Goal: Information Seeking & Learning: Understand process/instructions

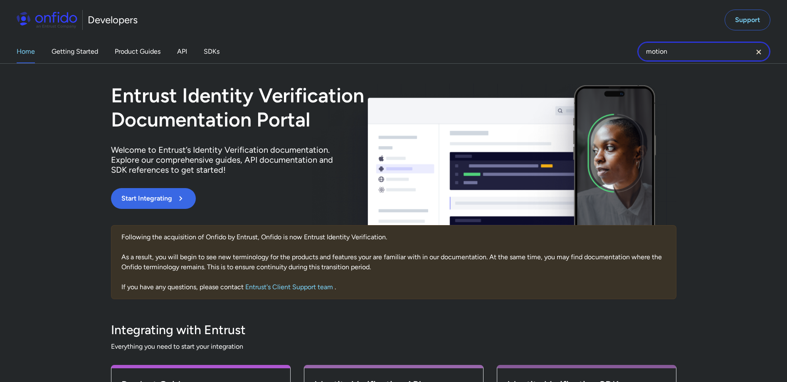
click at [671, 56] on input "motion" at bounding box center [703, 52] width 133 height 20
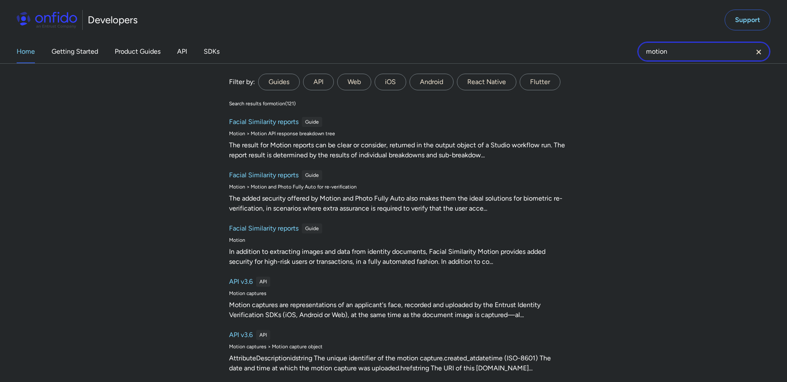
drag, startPoint x: 675, startPoint y: 54, endPoint x: 626, endPoint y: 53, distance: 49.1
click at [626, 53] on div "Home Getting Started Product Guides API SDKs motion motion Filter by: Guides AP…" at bounding box center [393, 51] width 787 height 23
paste input "Nationality"
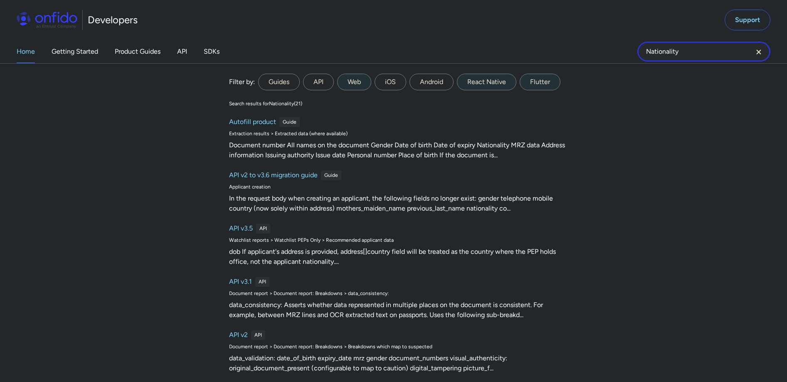
type input "Nationality"
click at [699, 52] on input "Nationality" at bounding box center [703, 52] width 133 height 20
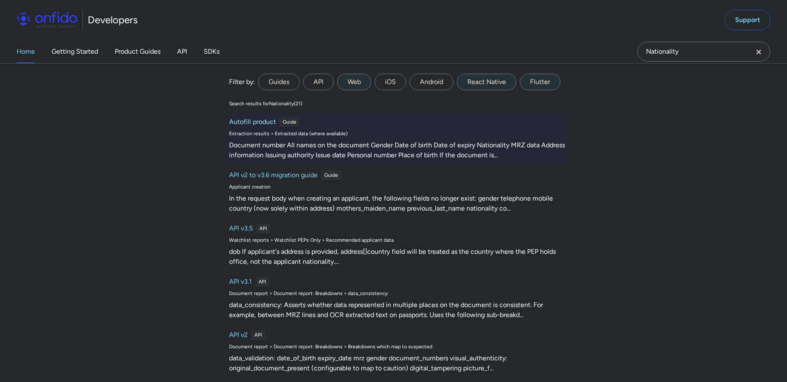
click at [257, 123] on h6 "Autofill product" at bounding box center [252, 122] width 47 height 10
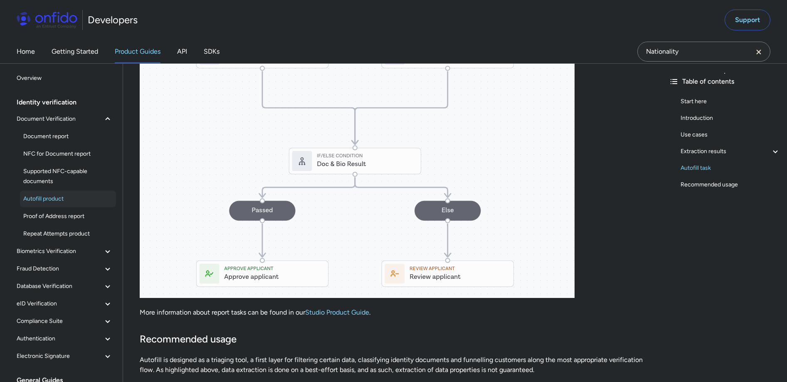
scroll to position [1392, 0]
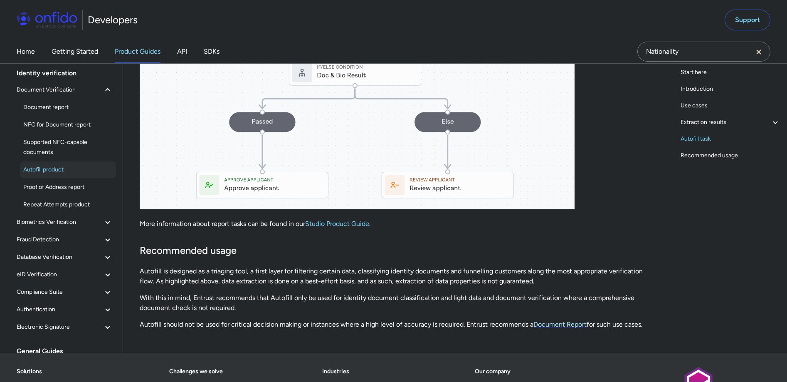
click at [576, 323] on link "Document Report" at bounding box center [559, 324] width 53 height 8
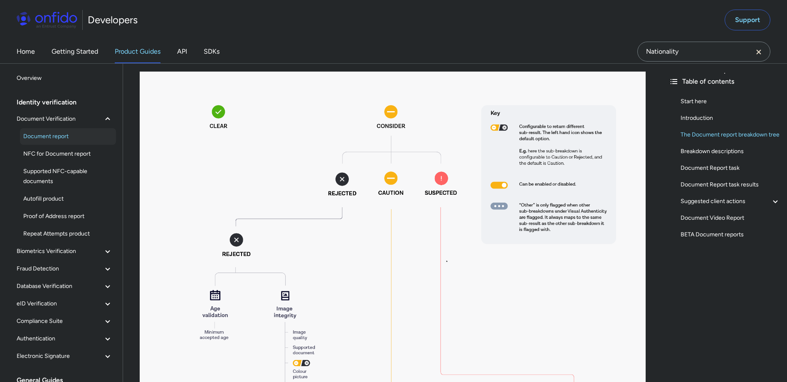
scroll to position [425, 0]
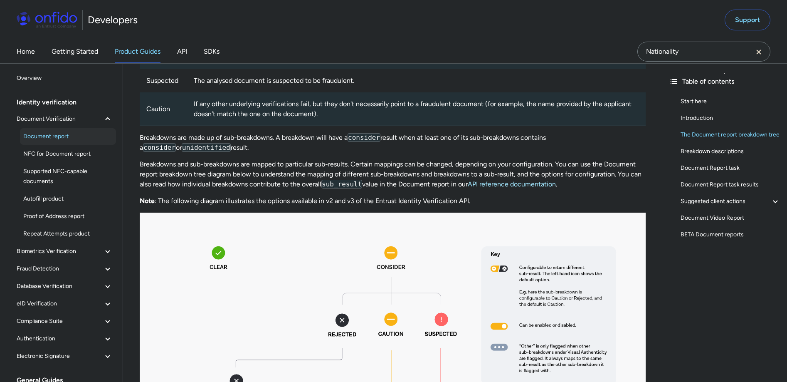
click at [540, 185] on link "API reference documentation" at bounding box center [512, 184] width 88 height 8
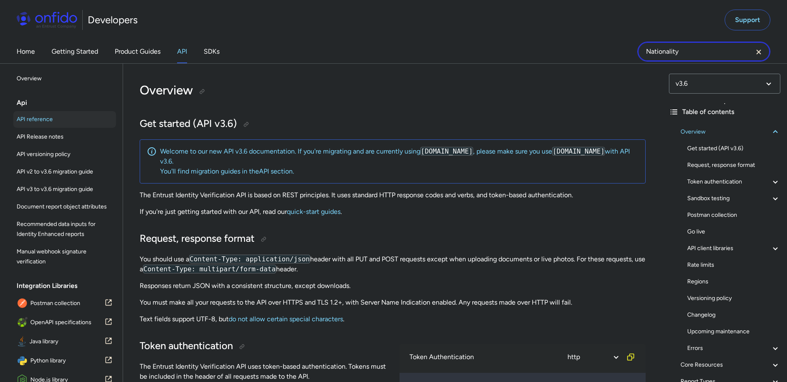
click at [621, 45] on div "Home Getting Started Product Guides API SDKs Nationality" at bounding box center [393, 51] width 787 height 23
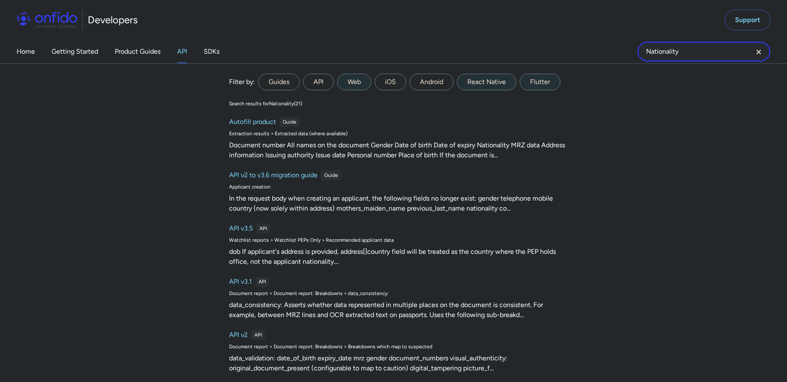
paste input "Root-level properties"
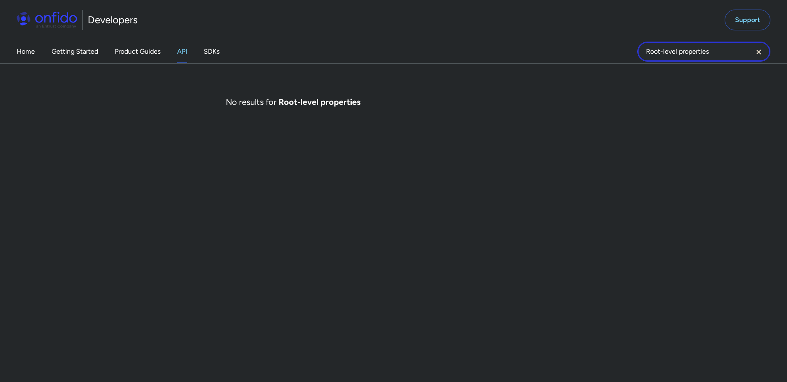
drag, startPoint x: 713, startPoint y: 47, endPoint x: 677, endPoint y: 52, distance: 36.4
click at [677, 52] on input "Root-level properties" at bounding box center [703, 52] width 133 height 20
type input "Root-level"
click at [756, 52] on icon "Clear search field button" at bounding box center [759, 52] width 10 height 10
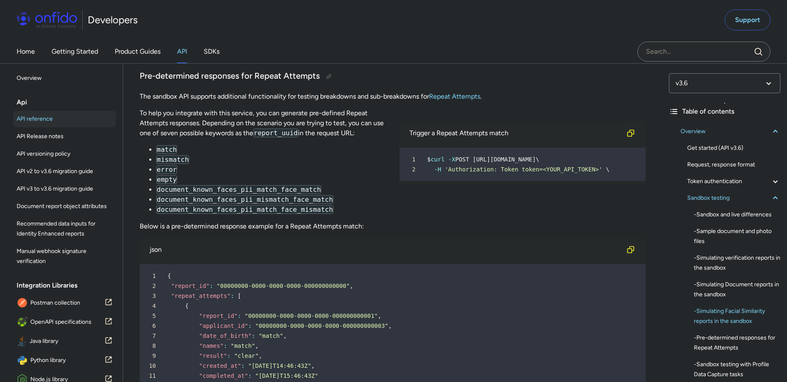
scroll to position [3411, 0]
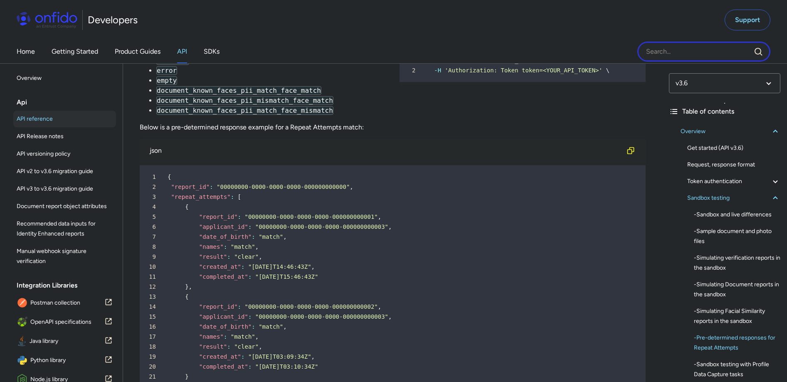
click at [672, 53] on input "Onfido search input field" at bounding box center [703, 52] width 133 height 20
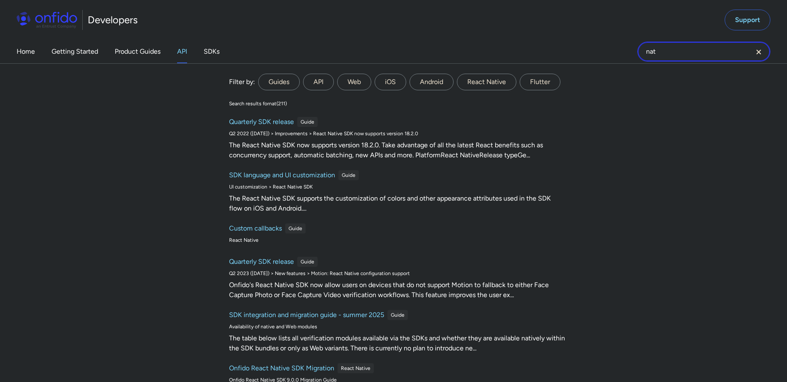
type input "Nationality"
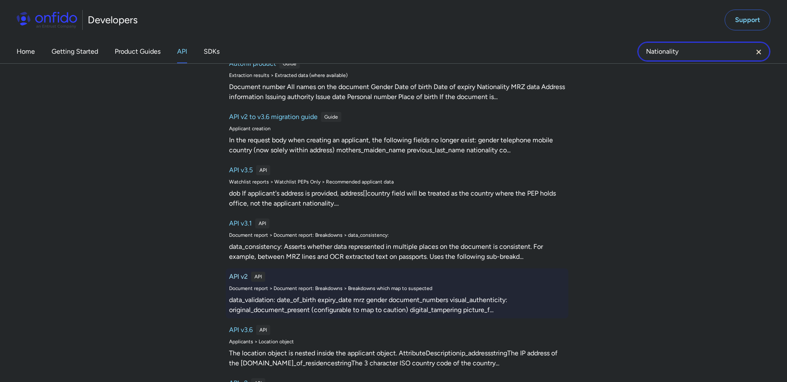
scroll to position [60, 0]
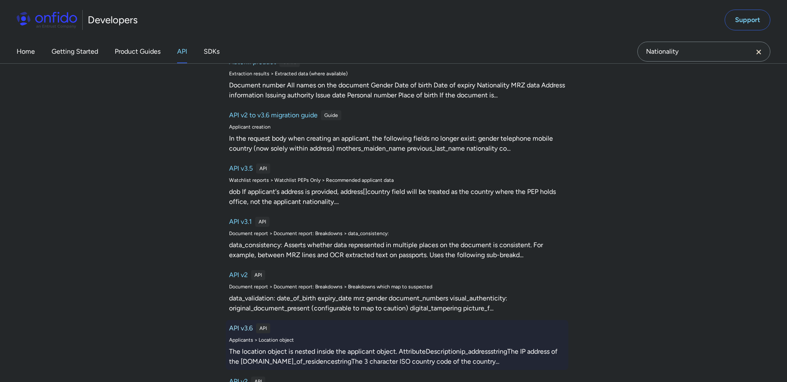
click at [242, 327] on h6 "API v3.6" at bounding box center [241, 328] width 24 height 10
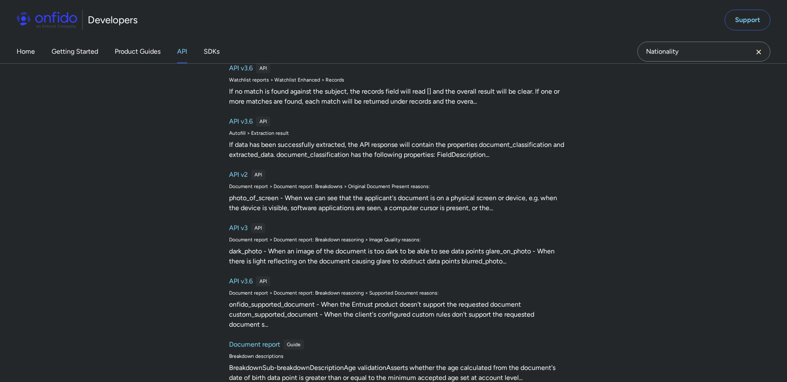
scroll to position [681, 0]
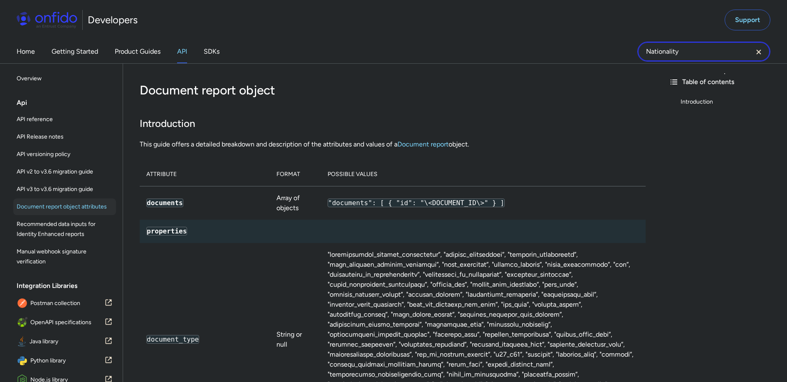
click at [691, 53] on input "Nationality" at bounding box center [703, 52] width 133 height 20
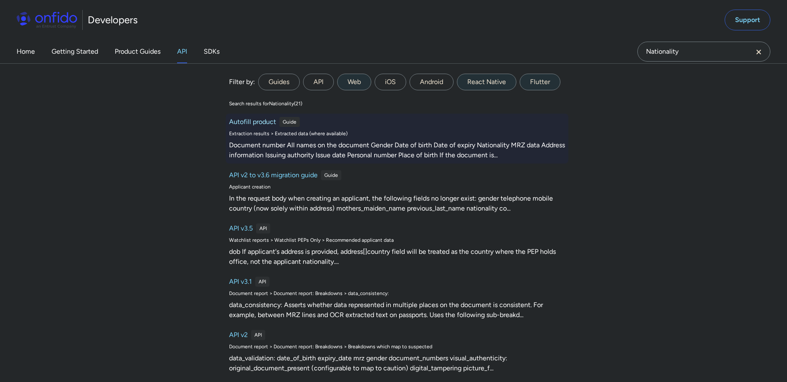
click at [247, 118] on h6 "Autofill product" at bounding box center [252, 122] width 47 height 10
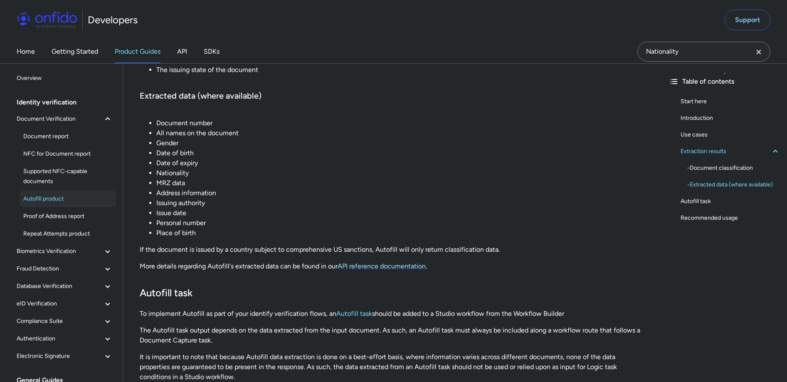
click at [407, 267] on link "API reference documentation" at bounding box center [382, 266] width 88 height 8
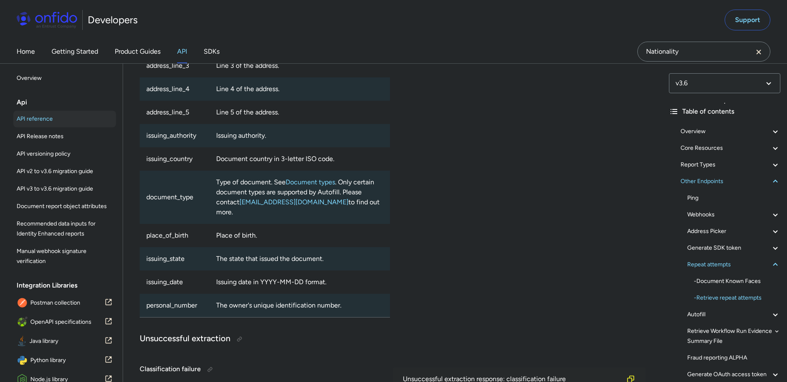
scroll to position [72584, 0]
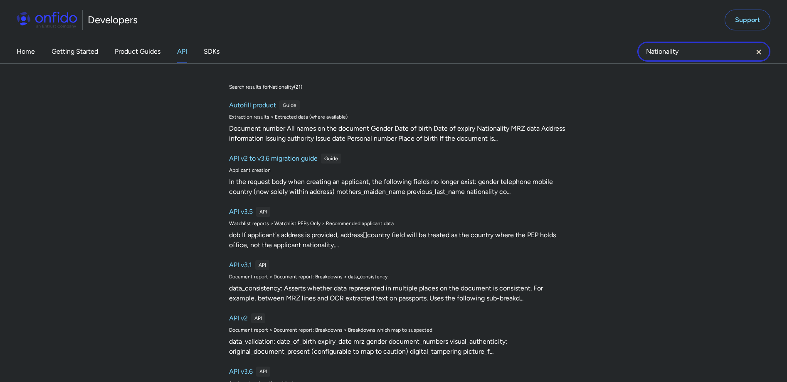
drag, startPoint x: 697, startPoint y: 54, endPoint x: 593, endPoint y: 49, distance: 104.0
click at [593, 49] on div "Home Getting Started Product Guides API SDKs Nationality Nationality Search res…" at bounding box center [393, 51] width 787 height 23
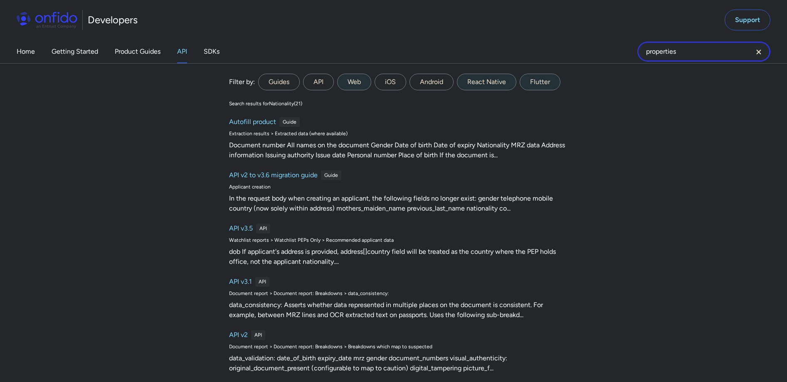
type input "properties"
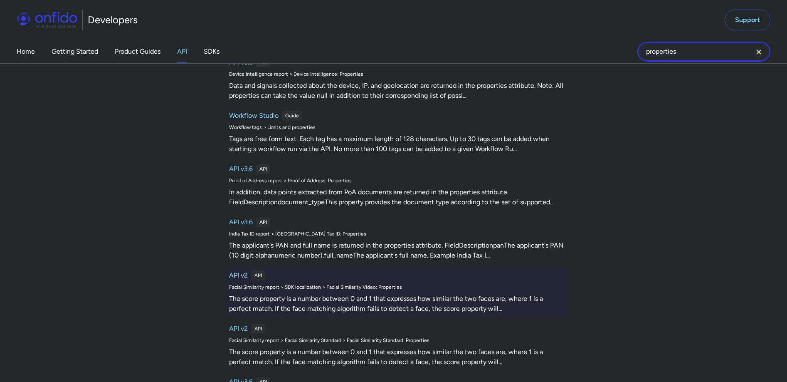
scroll to position [171, 0]
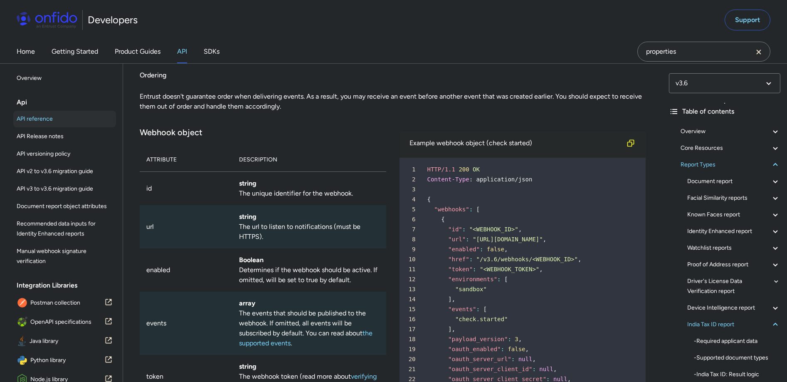
scroll to position [62213, 0]
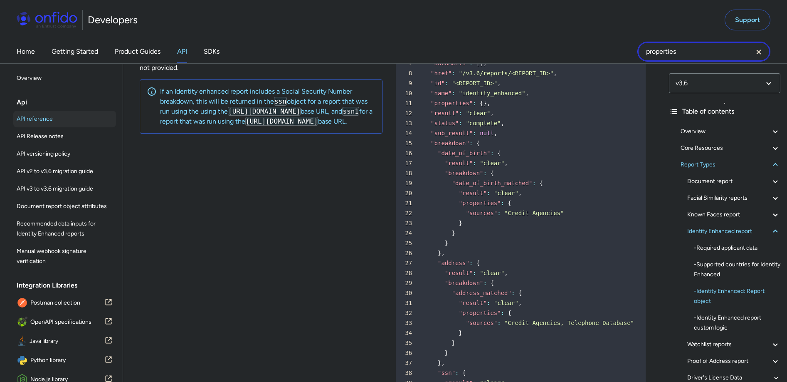
click at [703, 53] on input "properties" at bounding box center [703, 52] width 133 height 20
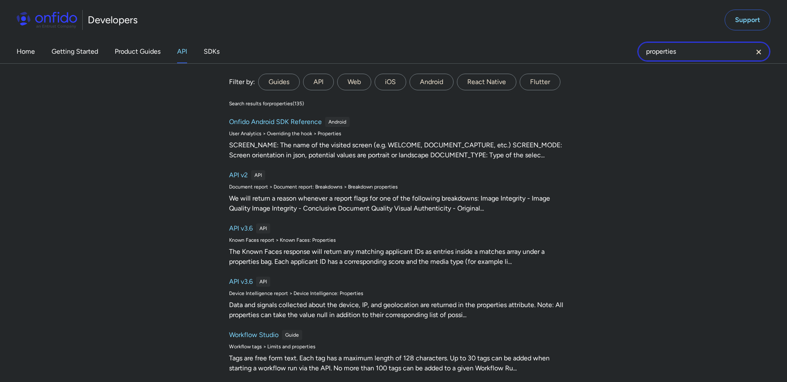
scroll to position [43329, 0]
click at [757, 53] on icon "Clear search field button" at bounding box center [759, 52] width 10 height 10
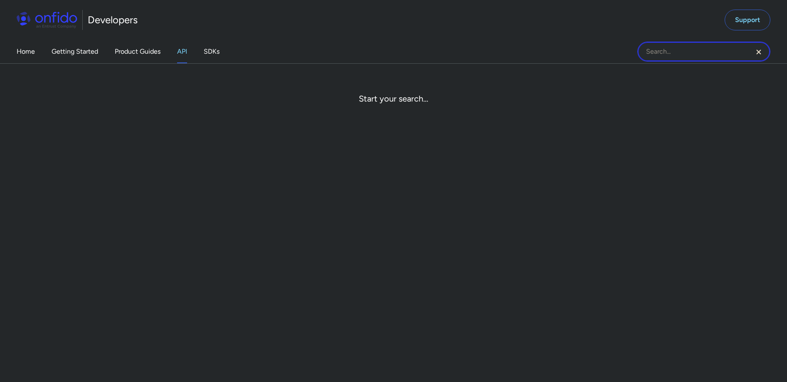
click at [675, 49] on input "Onfido search input field" at bounding box center [703, 52] width 133 height 20
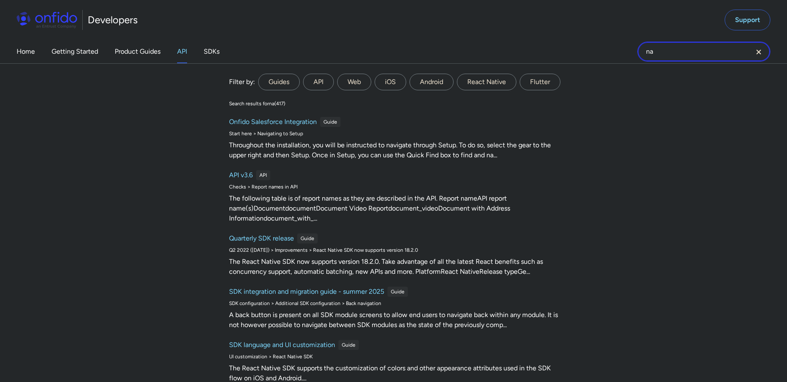
type input "Nationality"
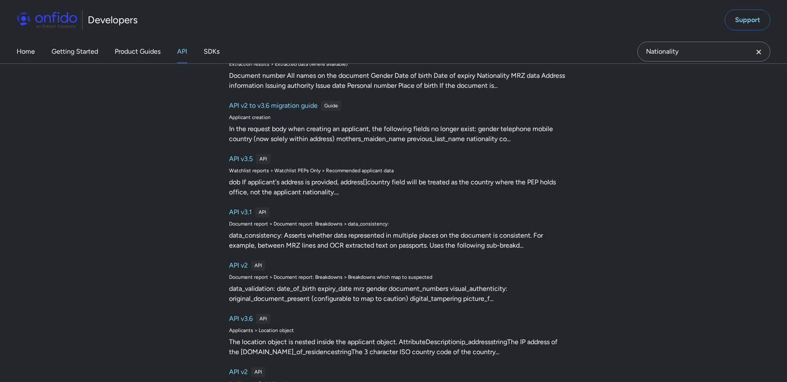
scroll to position [65, 0]
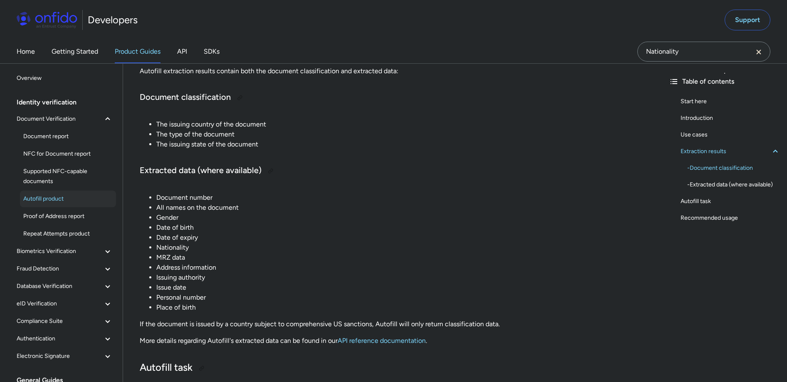
scroll to position [622, 0]
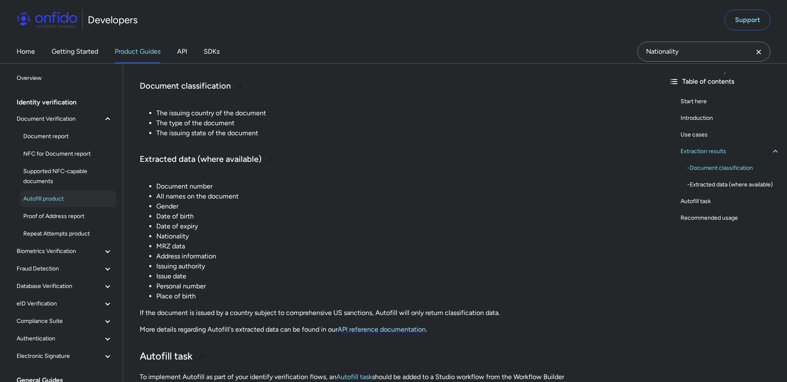
click at [381, 330] on link "API reference documentation" at bounding box center [382, 329] width 88 height 8
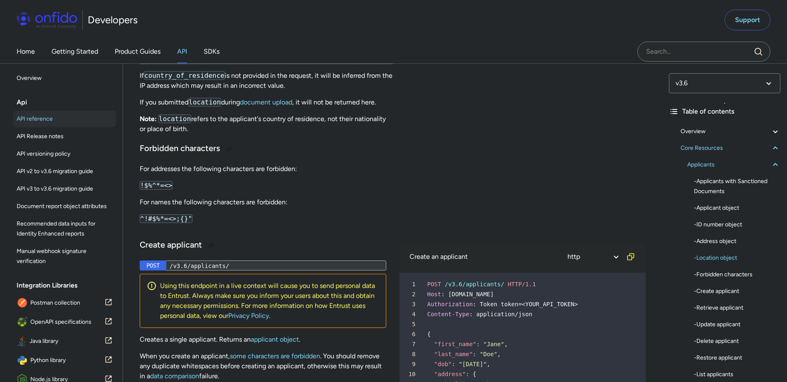
scroll to position [9958, 0]
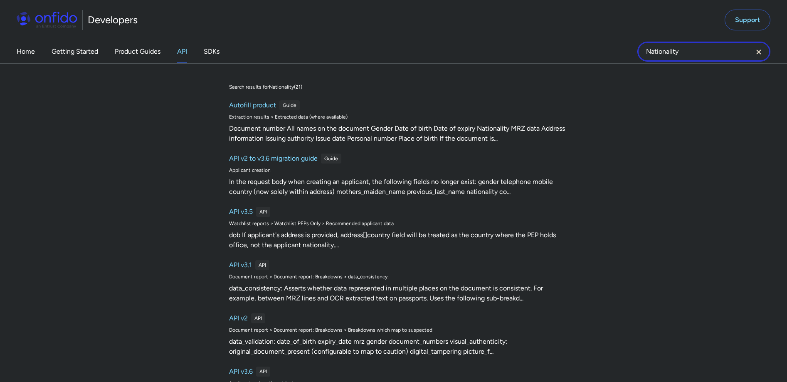
click at [719, 52] on input "Nationality" at bounding box center [703, 52] width 133 height 20
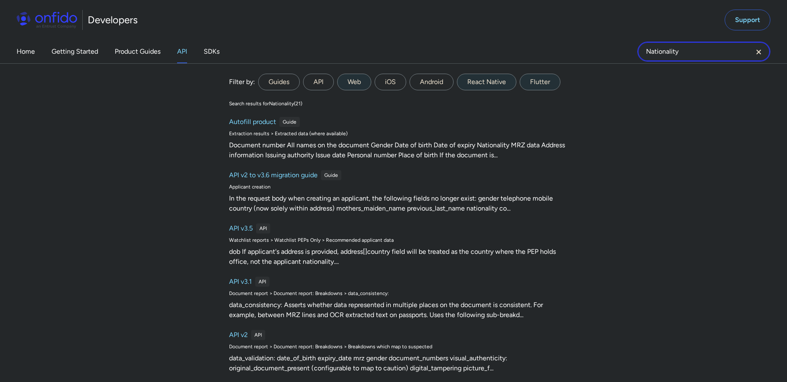
drag, startPoint x: 701, startPoint y: 56, endPoint x: 598, endPoint y: 55, distance: 103.1
click at [598, 55] on div "Home Getting Started Product Guides API SDKs Nationality Nationality Filter by:…" at bounding box center [393, 51] width 787 height 23
type input "document report"
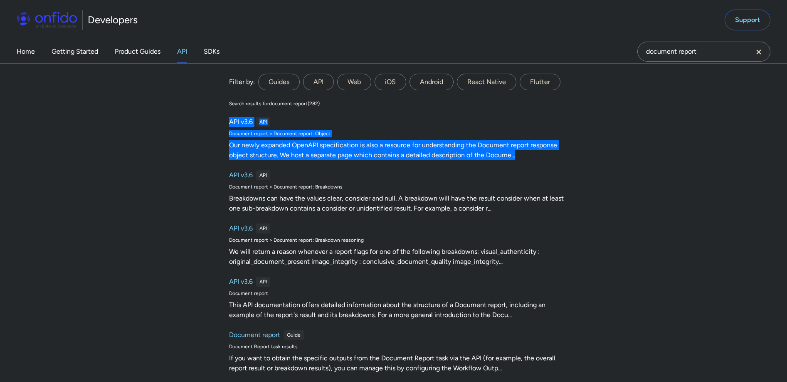
drag, startPoint x: 242, startPoint y: 121, endPoint x: 601, endPoint y: 0, distance: 379.4
click at [0, 0] on div "Developers Support Home Getting Started Product Guides API SDKs document report…" at bounding box center [393, 32] width 787 height 64
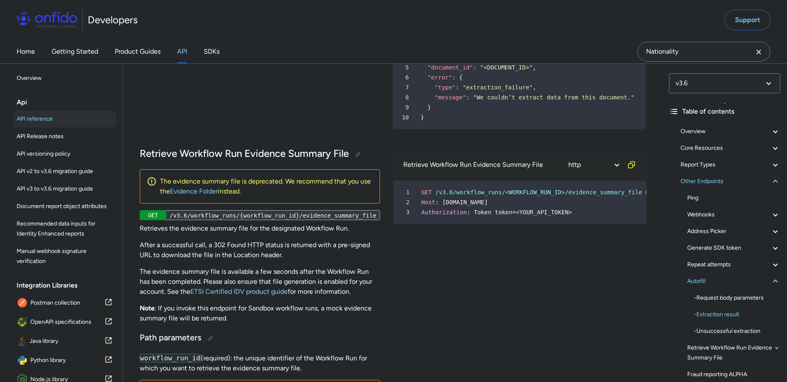
scroll to position [73122, 0]
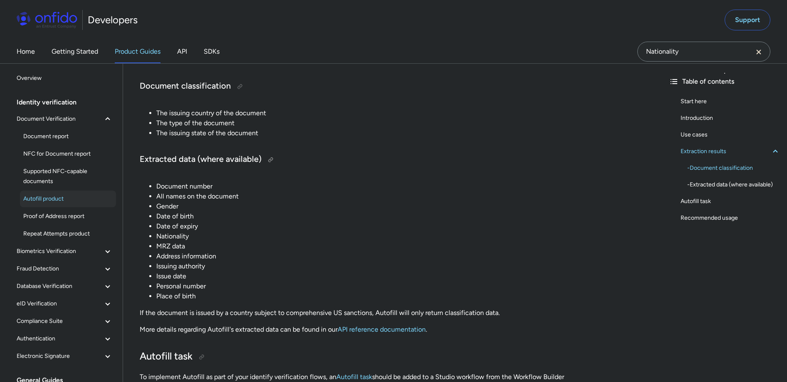
click at [367, 159] on h3 "Extracted data (where available)" at bounding box center [393, 159] width 506 height 13
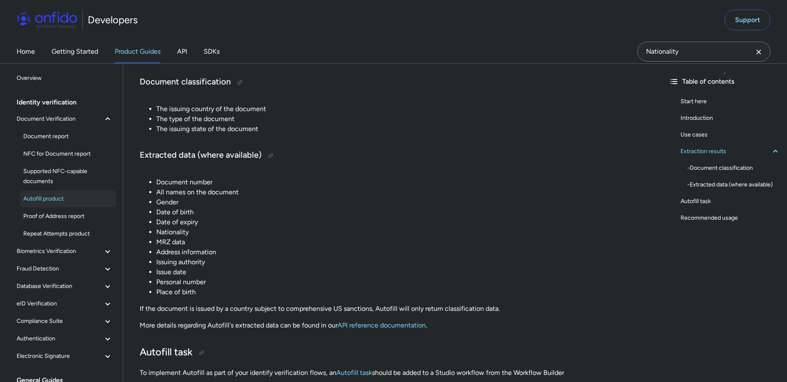
scroll to position [628, 0]
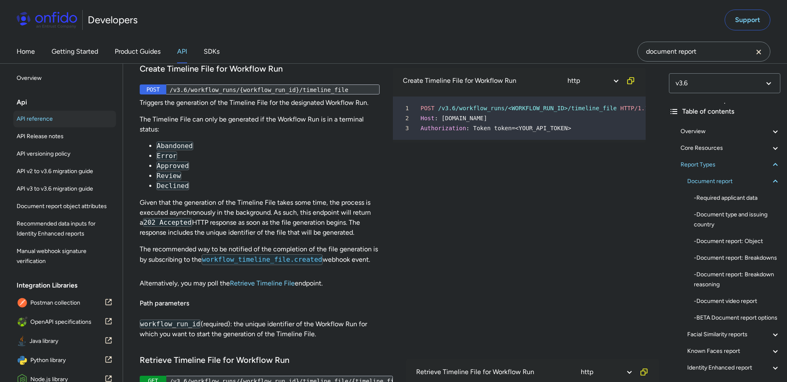
scroll to position [27722, 0]
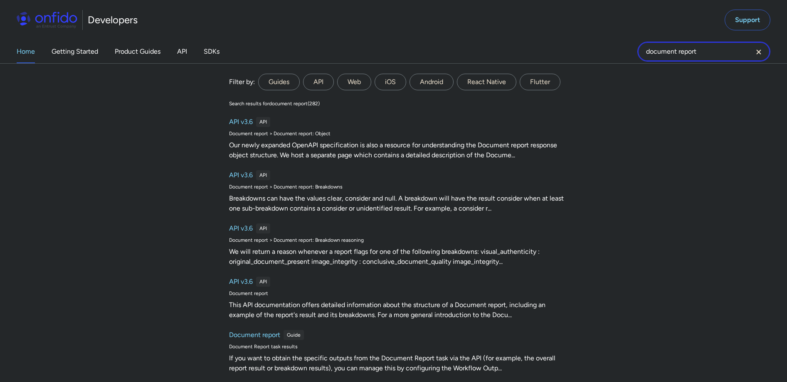
drag, startPoint x: 721, startPoint y: 58, endPoint x: 621, endPoint y: 55, distance: 99.4
click at [621, 55] on div "Home Getting Started Product Guides API SDKs document report document report Fi…" at bounding box center [393, 51] width 787 height 23
type input "motion"
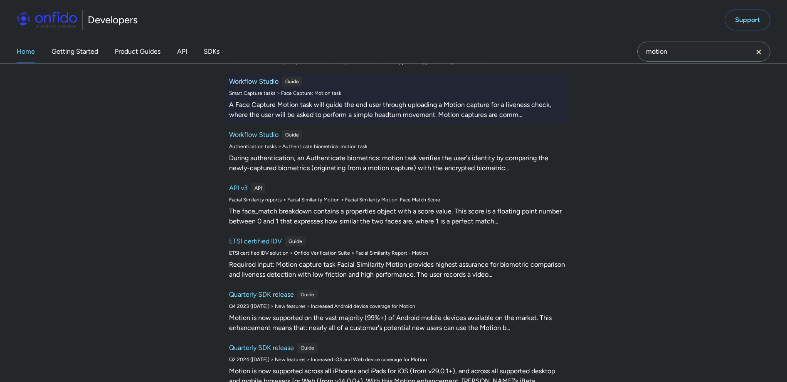
scroll to position [1863, 0]
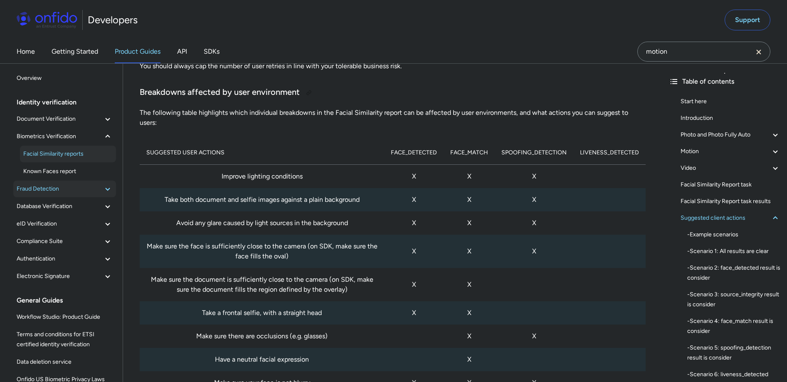
click at [105, 190] on icon at bounding box center [107, 188] width 5 height 3
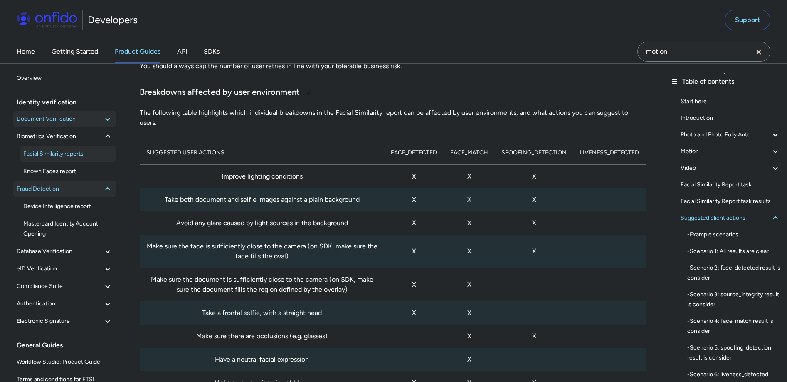
click at [71, 116] on span "Document Verification" at bounding box center [60, 119] width 86 height 10
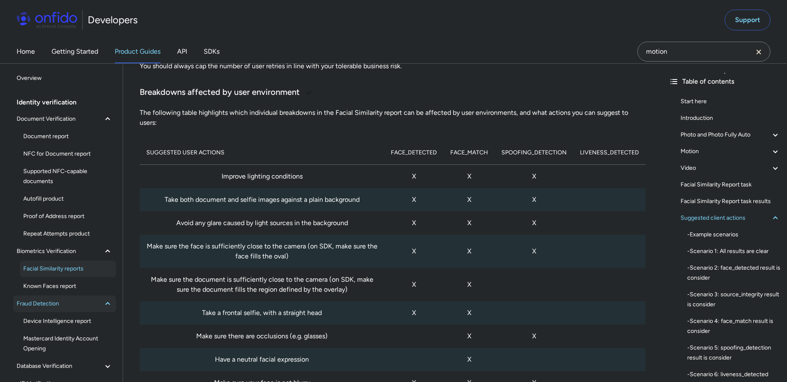
click at [66, 100] on div "Identity verification" at bounding box center [68, 102] width 103 height 17
click at [64, 121] on span "Document Verification" at bounding box center [60, 119] width 86 height 10
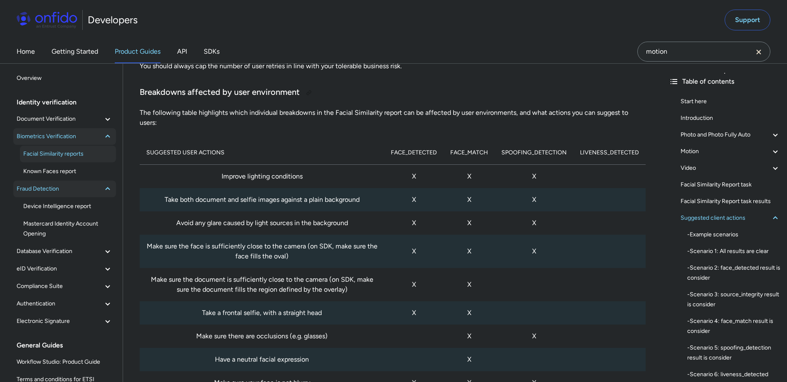
click at [65, 133] on span "Biometrics Verification" at bounding box center [60, 136] width 86 height 10
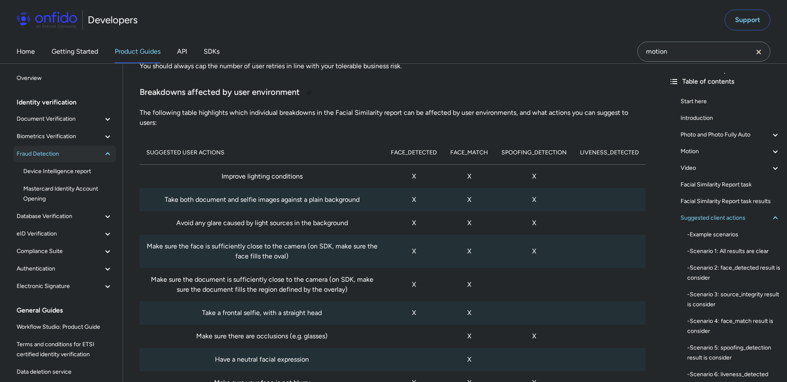
click at [65, 155] on span "Fraud Detection" at bounding box center [60, 154] width 86 height 10
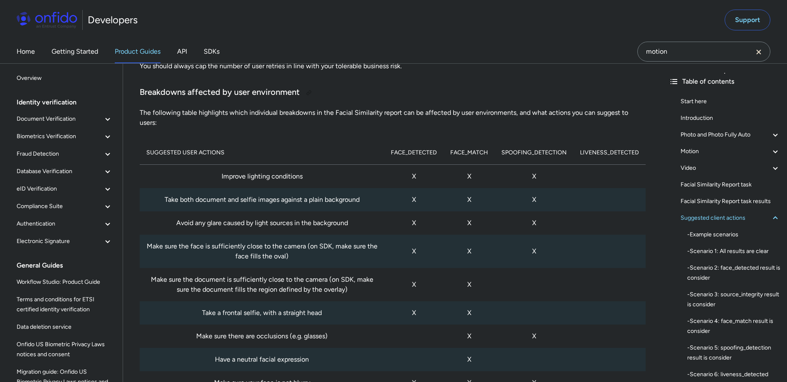
click at [685, 68] on div "Table of contents Start here Introduction Photo and Photo Fully Auto - Photo an…" at bounding box center [724, 222] width 125 height 318
click at [685, 59] on input "motion" at bounding box center [703, 52] width 133 height 20
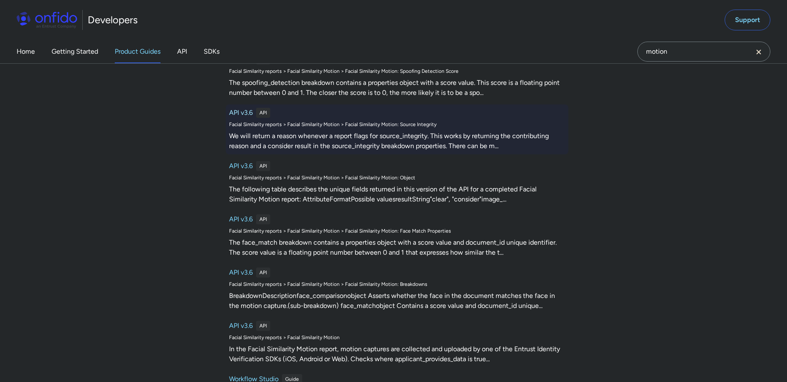
scroll to position [1724, 0]
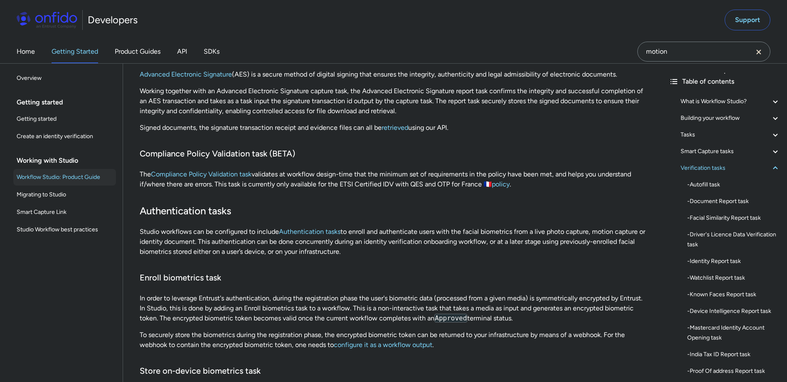
scroll to position [8152, 0]
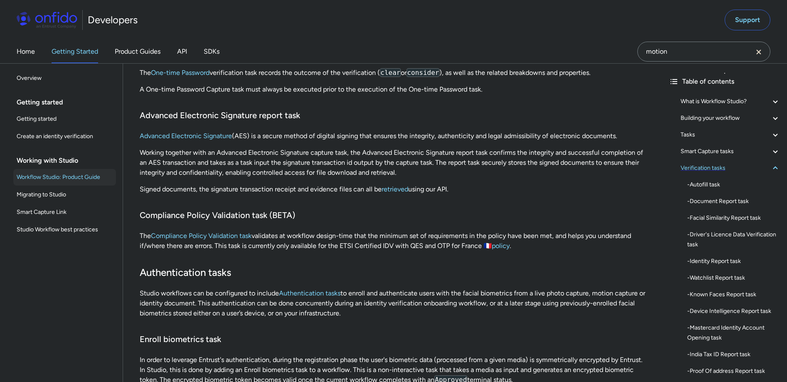
click at [722, 170] on div "Verification tasks" at bounding box center [730, 168] width 100 height 10
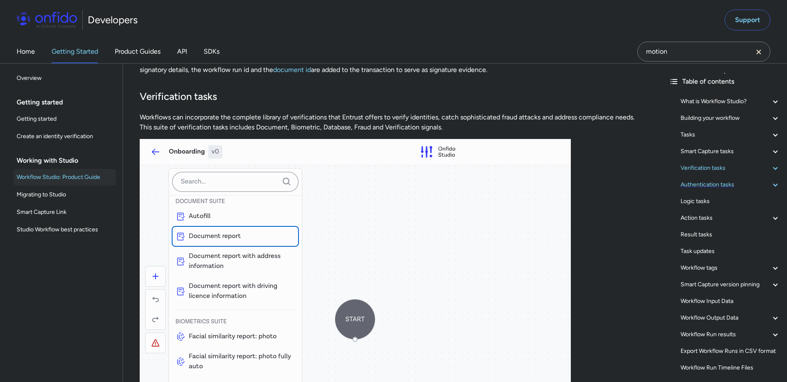
click at [726, 185] on div "Authentication tasks" at bounding box center [730, 185] width 100 height 10
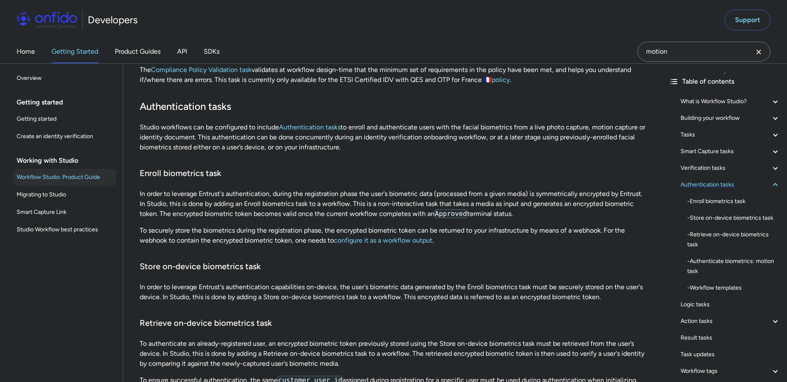
click at [727, 184] on div "Authentication tasks" at bounding box center [730, 185] width 100 height 10
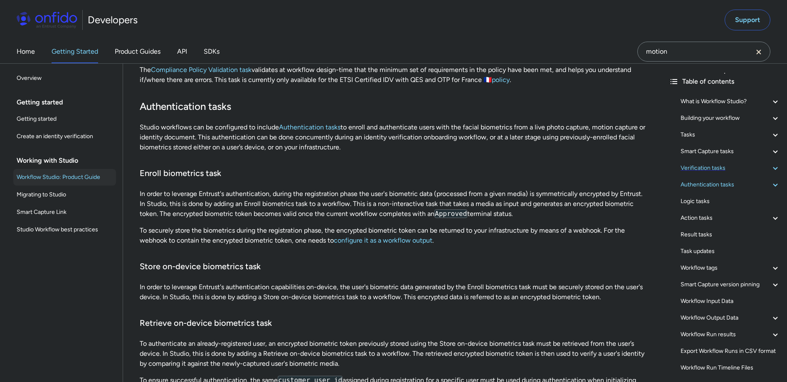
click at [725, 164] on div "Verification tasks" at bounding box center [730, 168] width 100 height 10
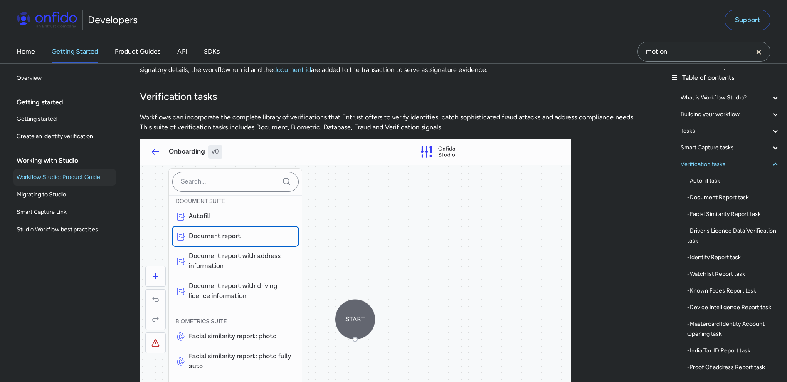
scroll to position [15, 0]
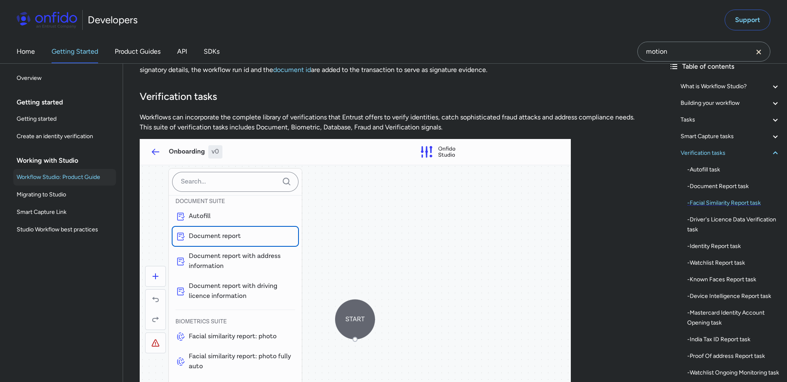
click at [744, 202] on div "- Facial Similarity Report task" at bounding box center [733, 203] width 93 height 10
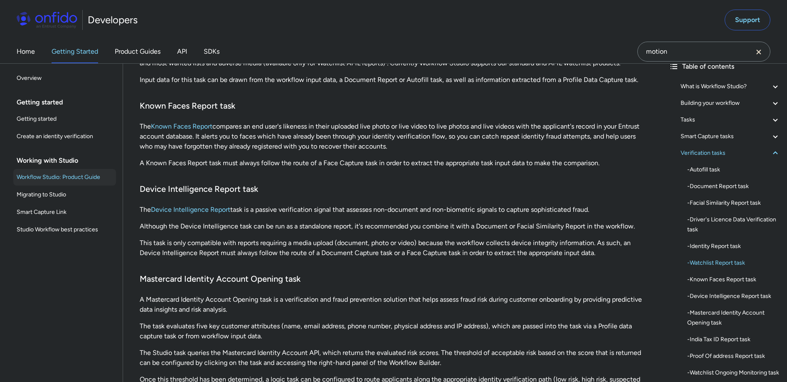
scroll to position [7542, 0]
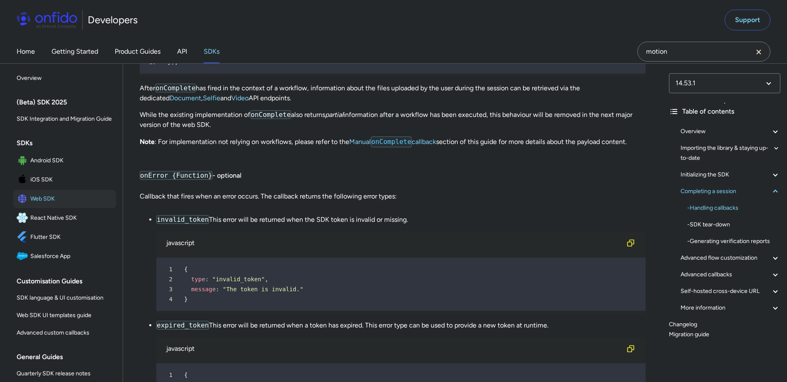
scroll to position [8432, 0]
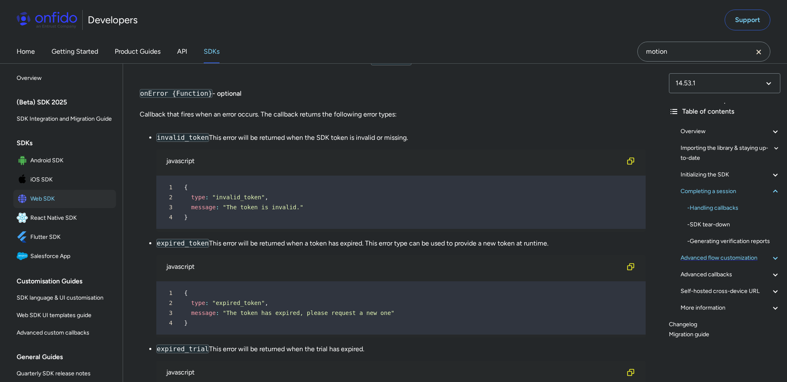
click at [752, 259] on div "Advanced flow customization" at bounding box center [730, 258] width 100 height 10
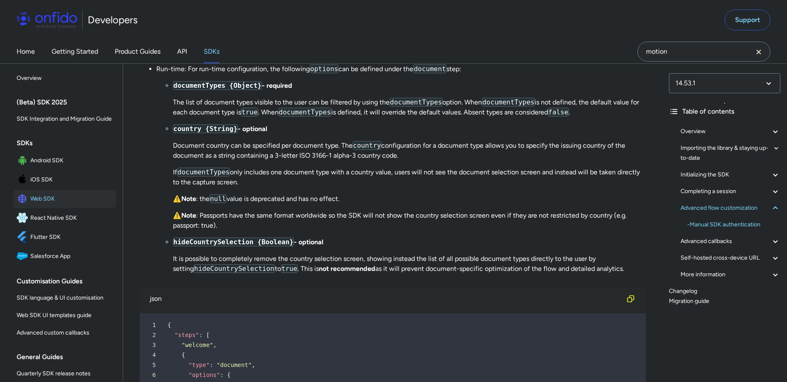
scroll to position [12392, 0]
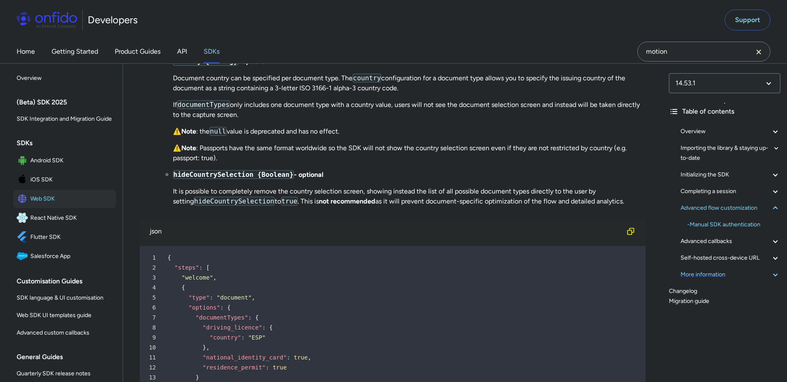
click at [712, 274] on div "More information" at bounding box center [730, 274] width 100 height 10
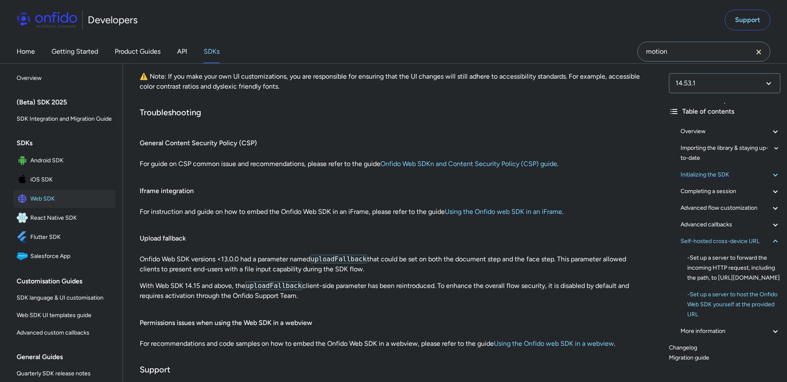
click at [732, 173] on div "Initializing the SDK" at bounding box center [730, 175] width 100 height 10
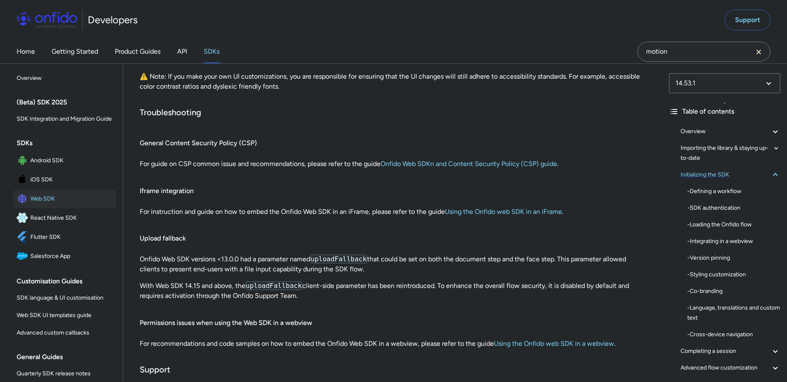
scroll to position [1577, 0]
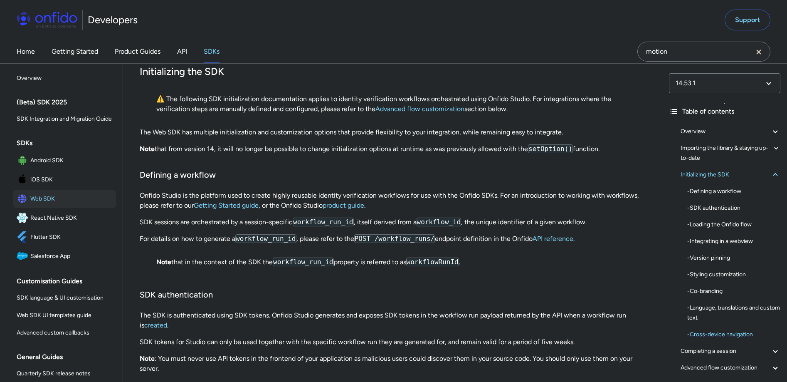
click at [716, 334] on div "- Cross-device navigation" at bounding box center [733, 334] width 93 height 10
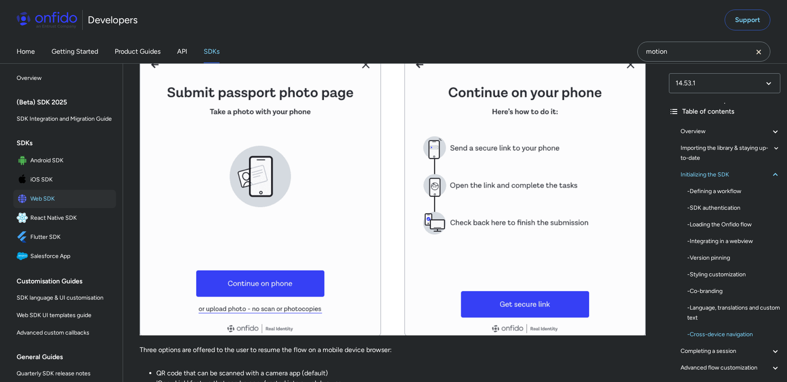
scroll to position [5390, 0]
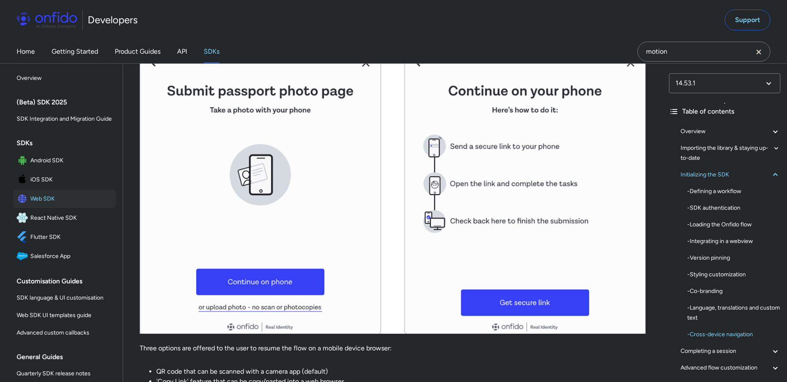
click at [240, 13] on div at bounding box center [240, 10] width 7 height 7
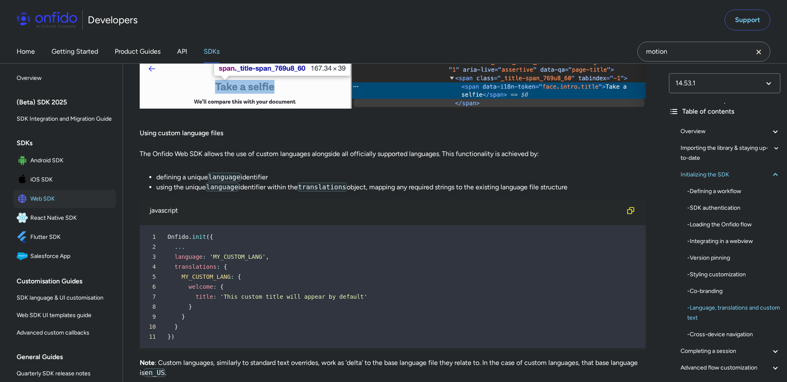
scroll to position [5008, 0]
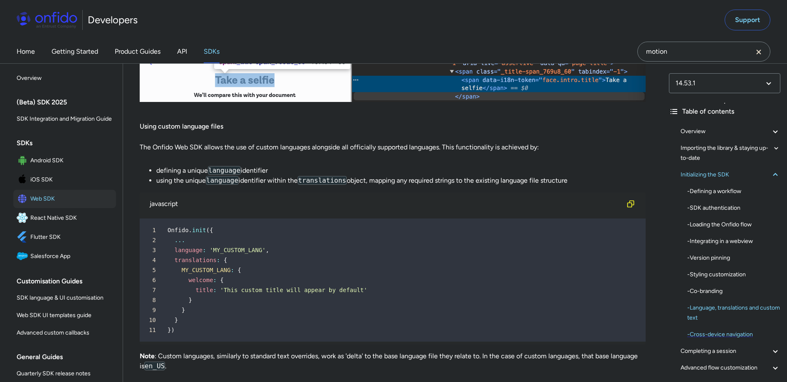
click at [719, 335] on div "- Cross-device navigation" at bounding box center [733, 334] width 93 height 10
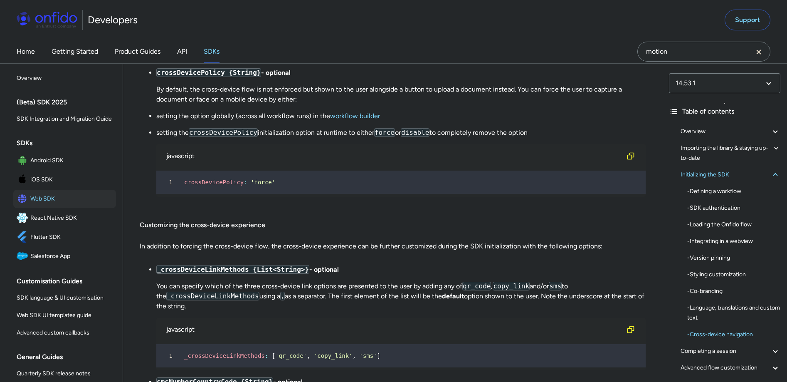
scroll to position [6313, 0]
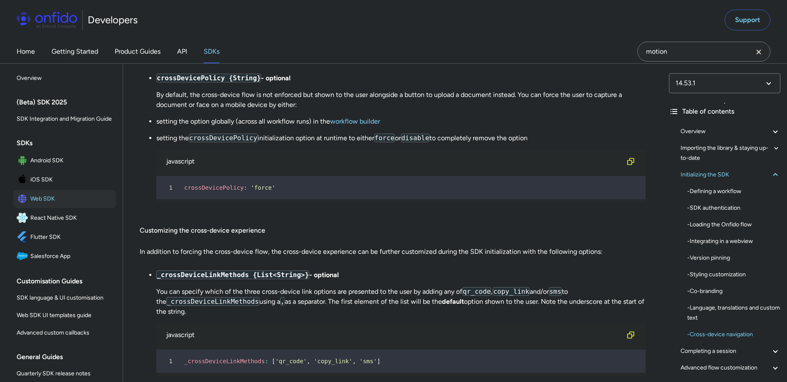
click at [252, 21] on div at bounding box center [250, 18] width 7 height 7
click at [222, 173] on div "javascript" at bounding box center [400, 161] width 489 height 23
drag, startPoint x: 546, startPoint y: 224, endPoint x: 157, endPoint y: 225, distance: 389.5
click at [157, 143] on p "setting the crossDevicePolicy initialization option at runtime to either force …" at bounding box center [400, 138] width 489 height 10
copy p "setting the crossDevicePolicy initialization option at runtime to either force …"
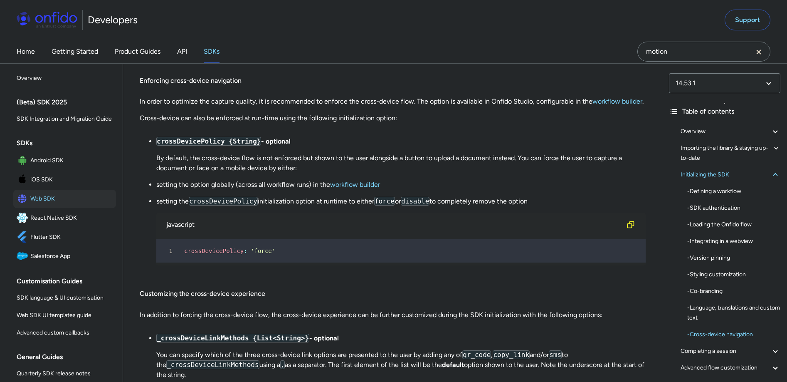
scroll to position [6251, 0]
click at [208, 264] on li "setting the crossDevicePolicy initialization option at runtime to either force …" at bounding box center [400, 229] width 489 height 69
drag, startPoint x: 192, startPoint y: 282, endPoint x: 258, endPoint y: 280, distance: 65.3
click at [258, 204] on code "crossDevicePolicy" at bounding box center [223, 199] width 69 height 9
copy code "crossDevicePolicy"
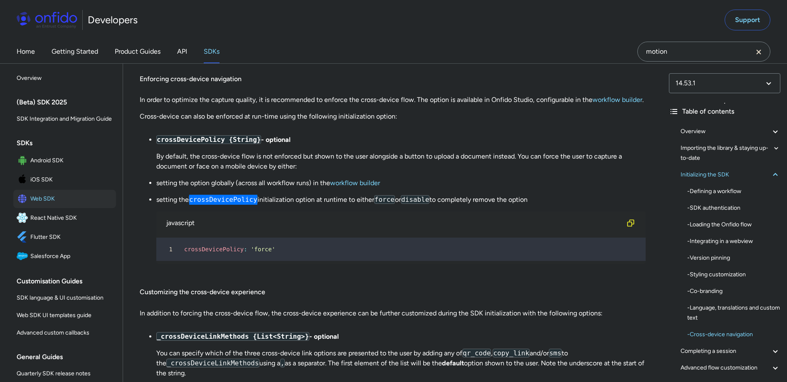
scroll to position [6253, 0]
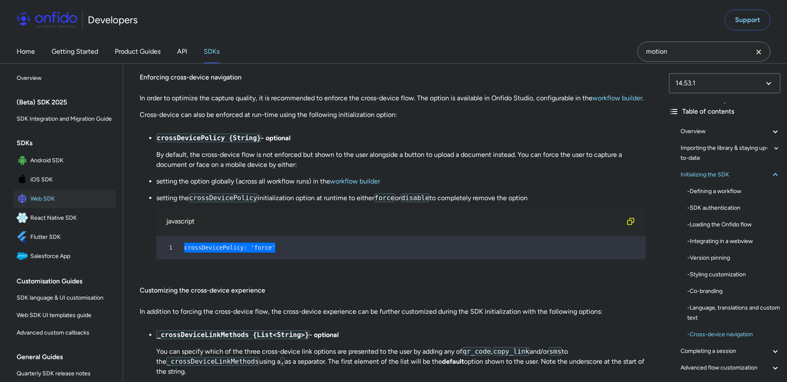
drag, startPoint x: 278, startPoint y: 333, endPoint x: 184, endPoint y: 336, distance: 94.4
click at [184, 252] on div "1 crossDevicePolicy : 'force'" at bounding box center [397, 247] width 474 height 10
copy div "crossDevicePolicy : 'force'"
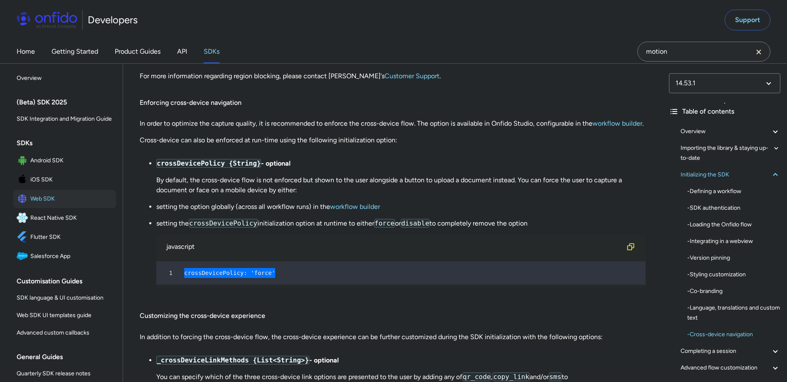
scroll to position [6222, 0]
